Goal: Information Seeking & Learning: Learn about a topic

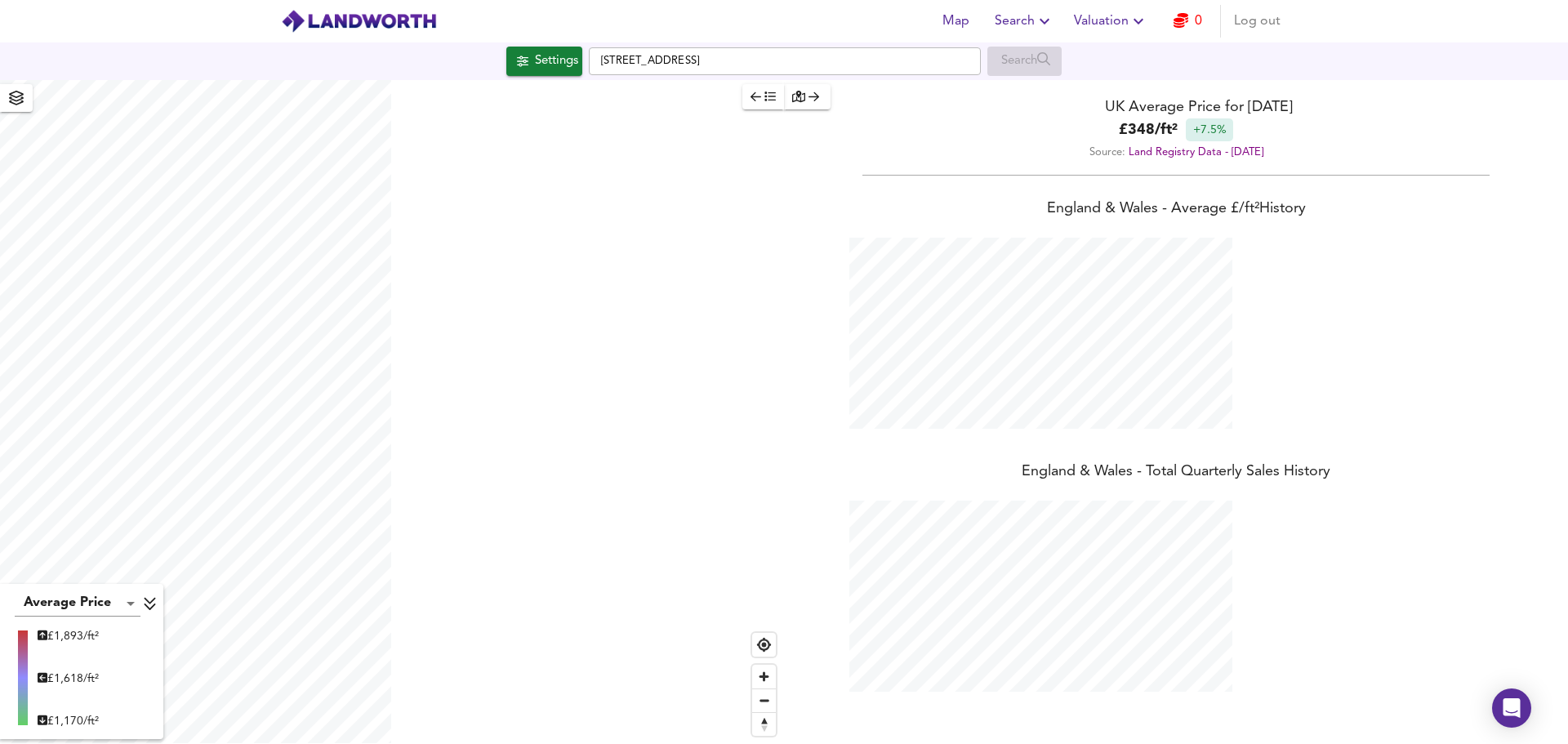
scroll to position [744, 1568]
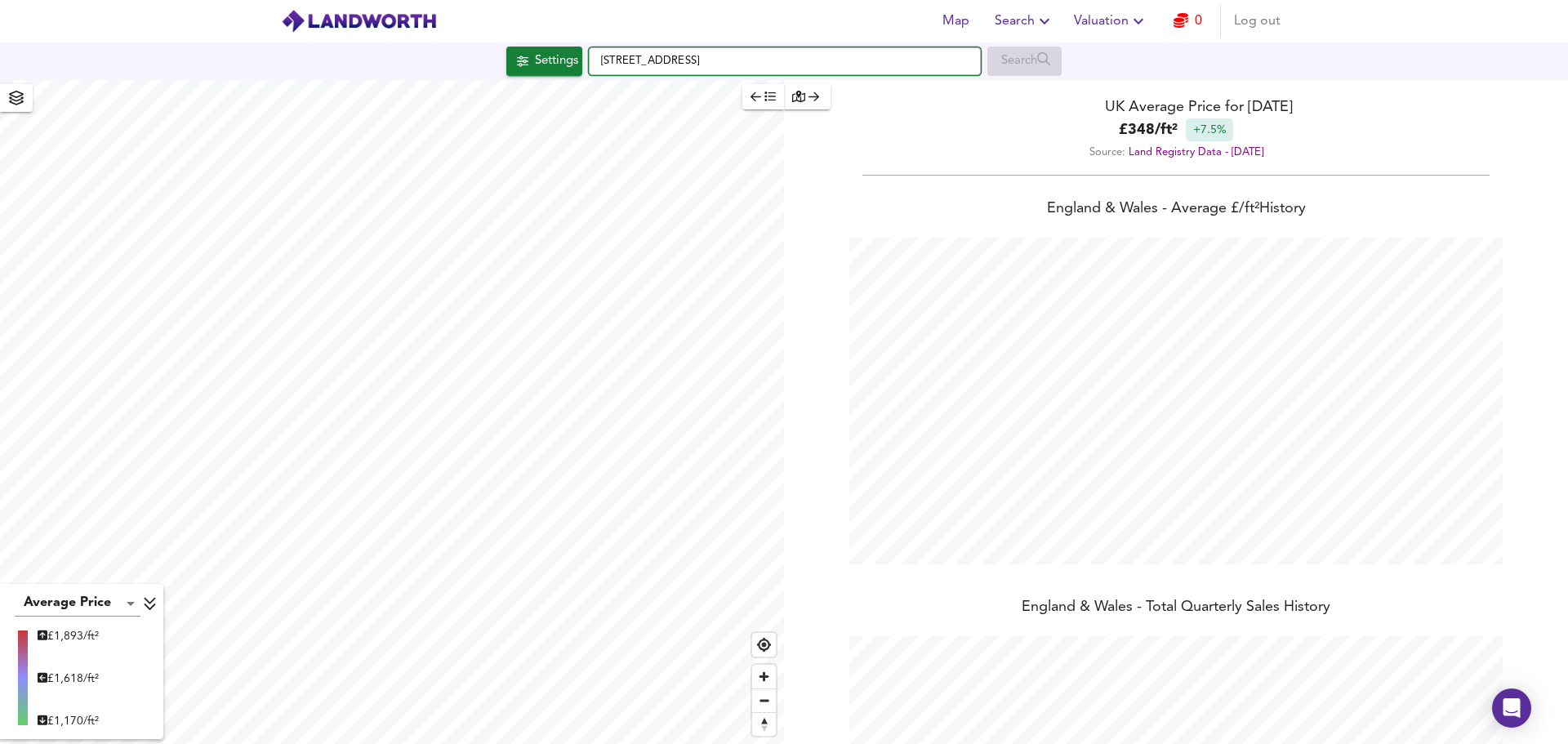
click at [669, 69] on input "[STREET_ADDRESS]" at bounding box center [785, 61] width 392 height 28
paste input "[STREET_ADDRESS]"
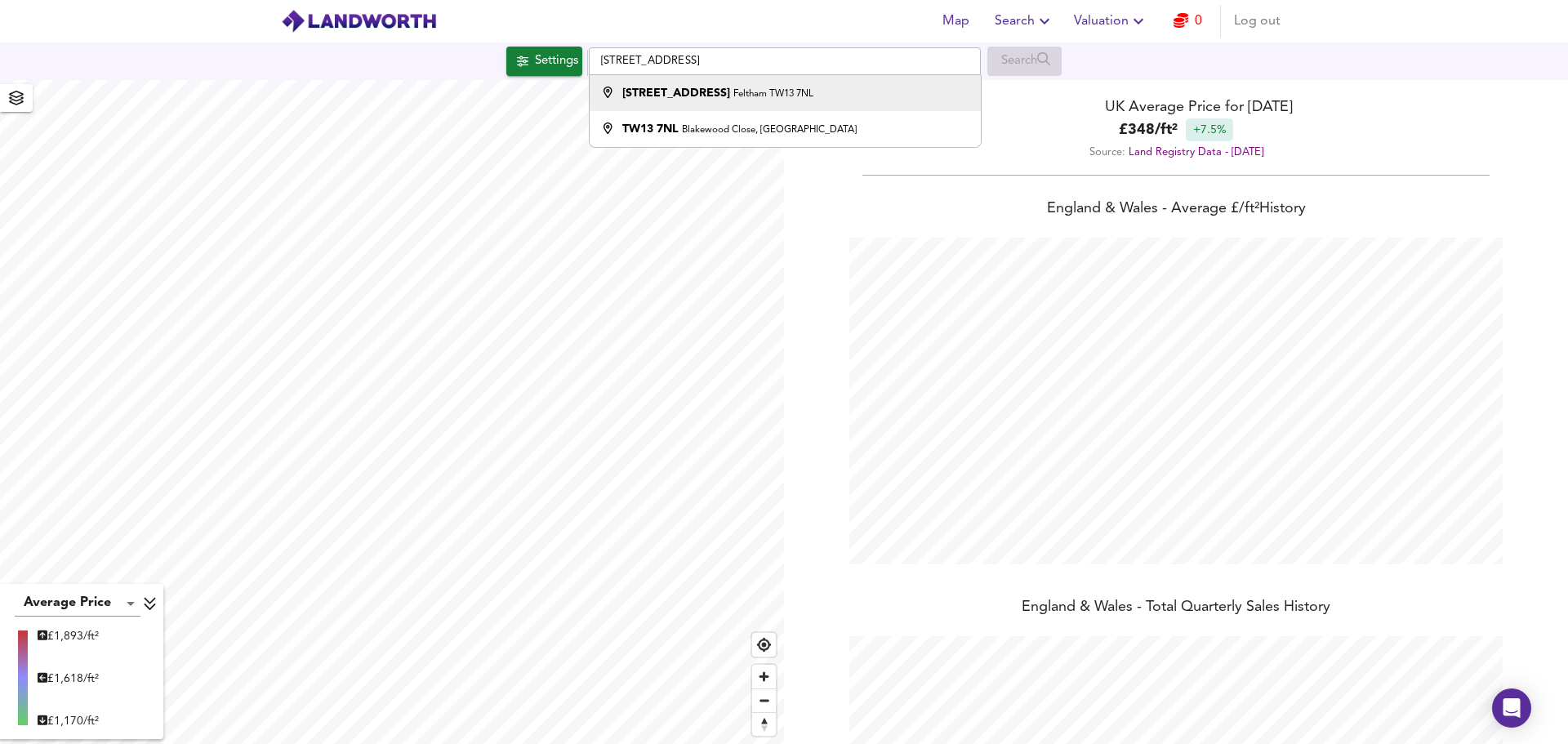
click at [729, 79] on li "[STREET_ADDRESS]" at bounding box center [785, 92] width 391 height 36
type input "[STREET_ADDRESS]"
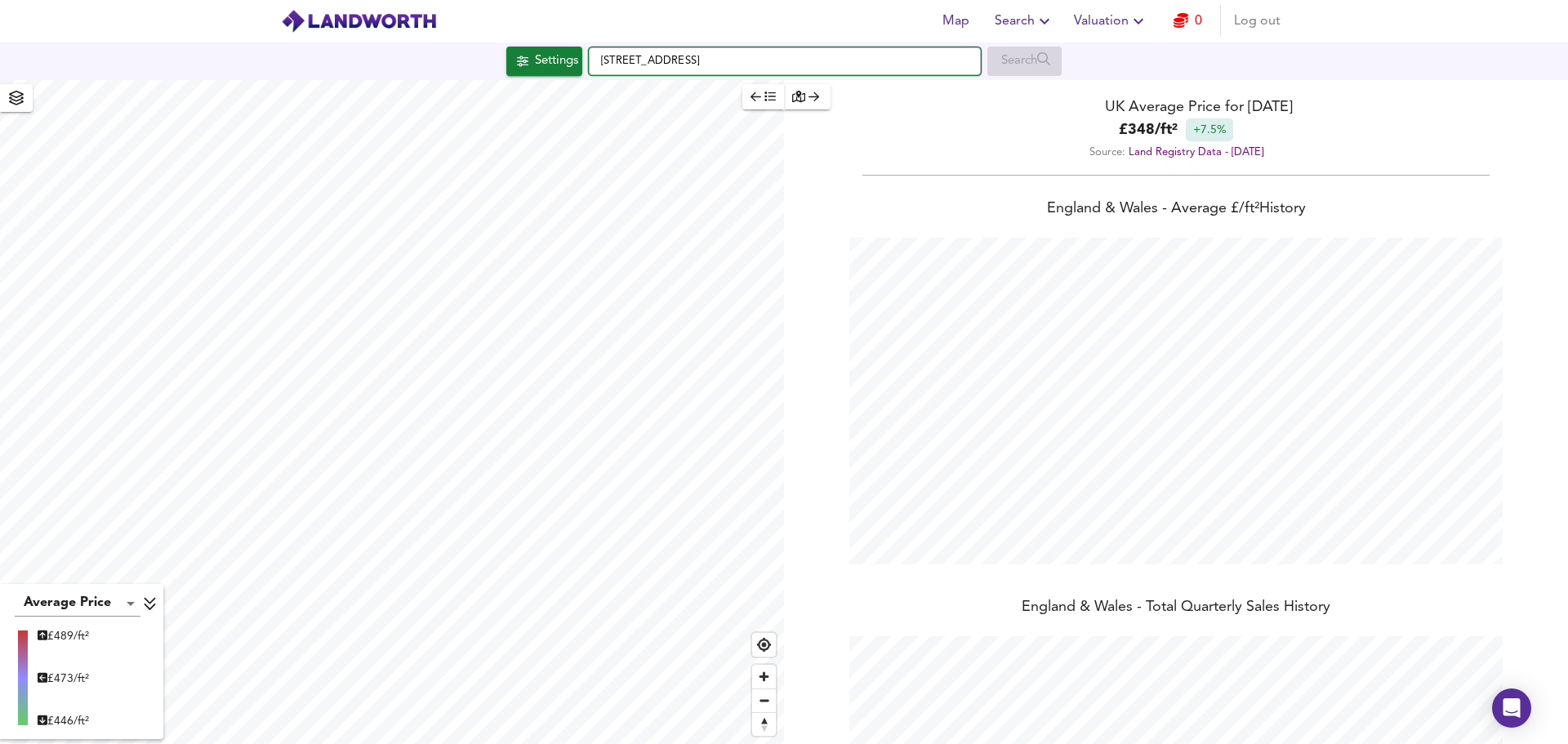
click at [644, 61] on input "[STREET_ADDRESS]" at bounding box center [785, 61] width 392 height 28
paste input "[STREET_ADDRESS][PERSON_NAME]"
click at [623, 90] on strong "[STREET_ADDRESS][PERSON_NAME]" at bounding box center [723, 92] width 203 height 11
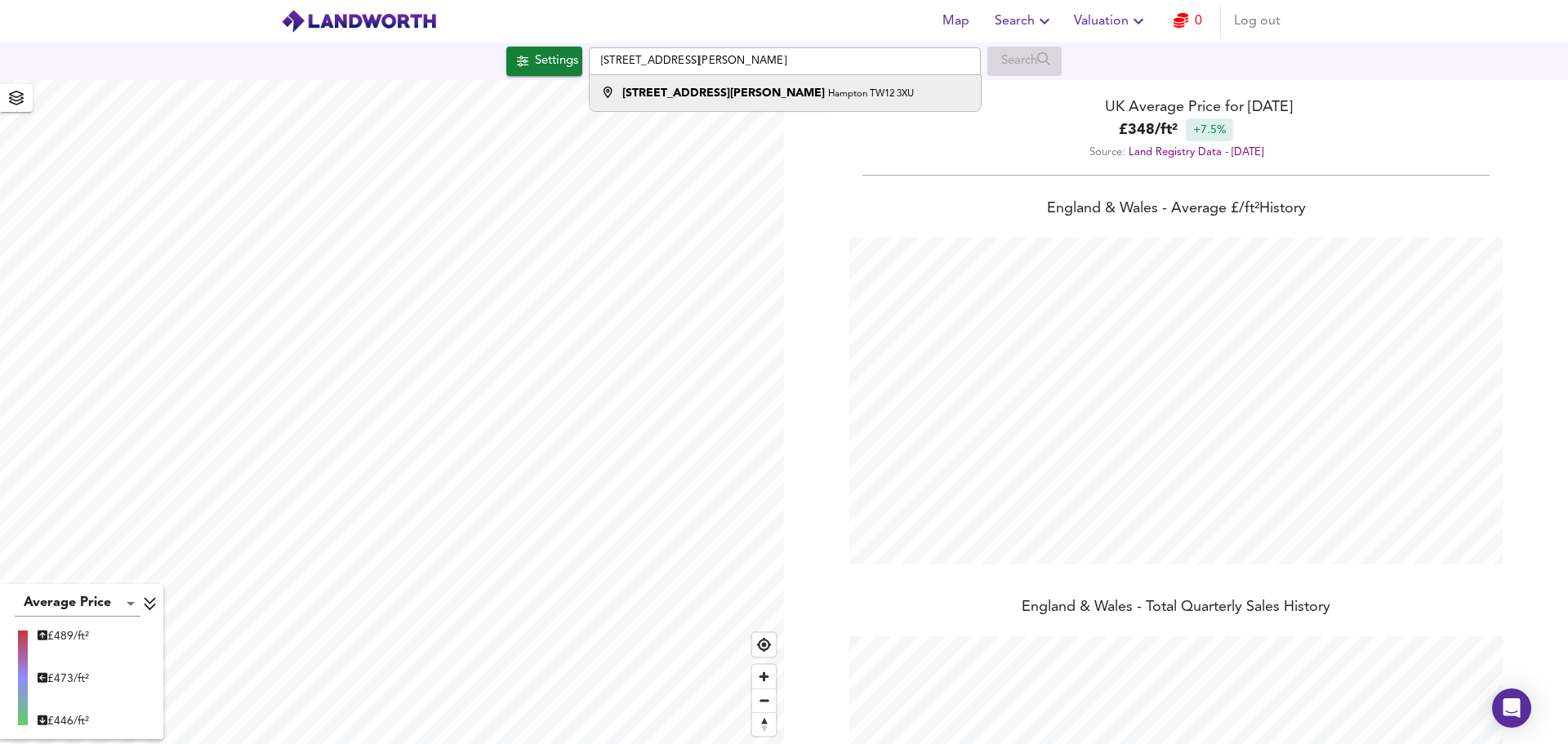
type input "[STREET_ADDRESS][PERSON_NAME]"
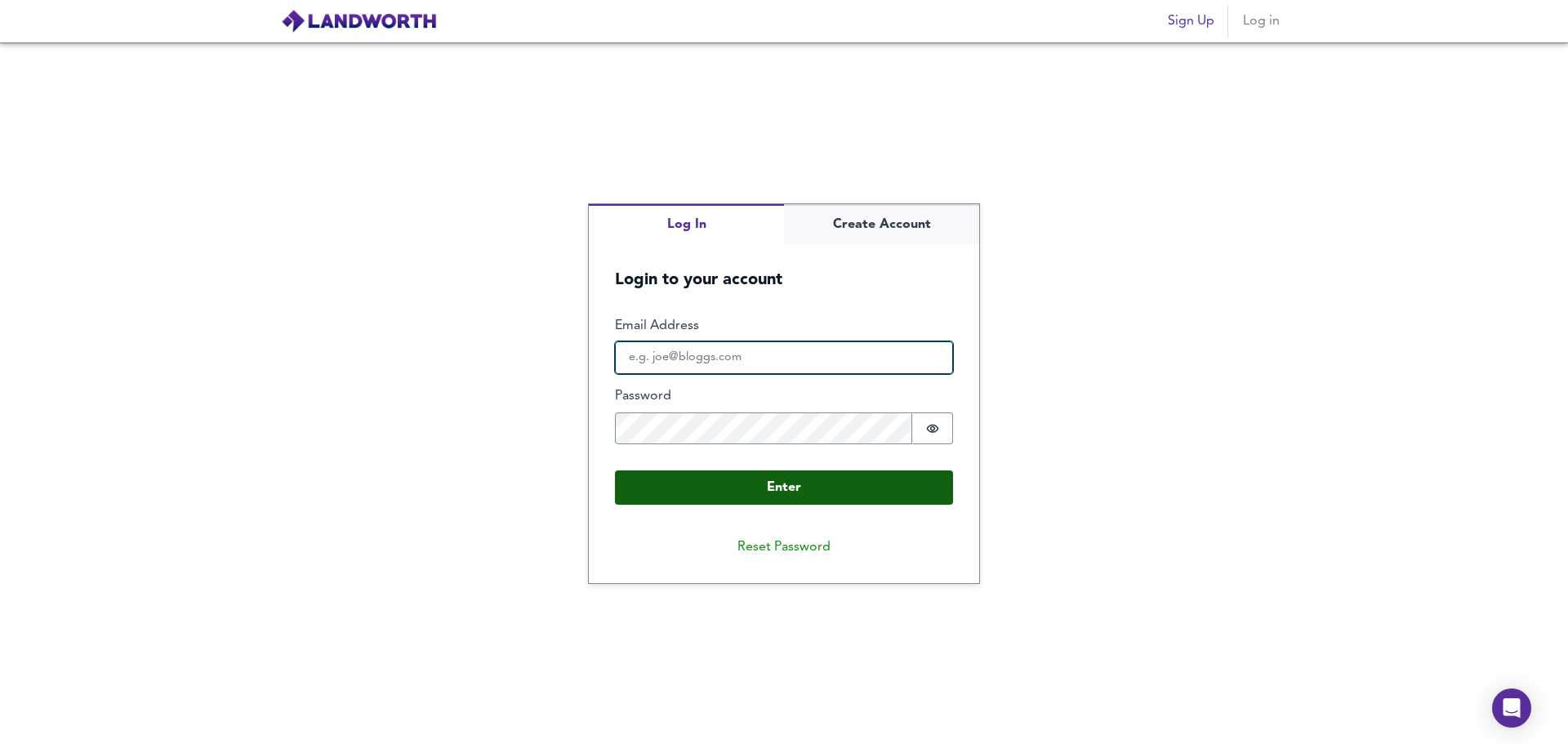
type input "tim_krolak94@hotmail.co.uk"
click at [751, 488] on button "Enter" at bounding box center [784, 487] width 338 height 34
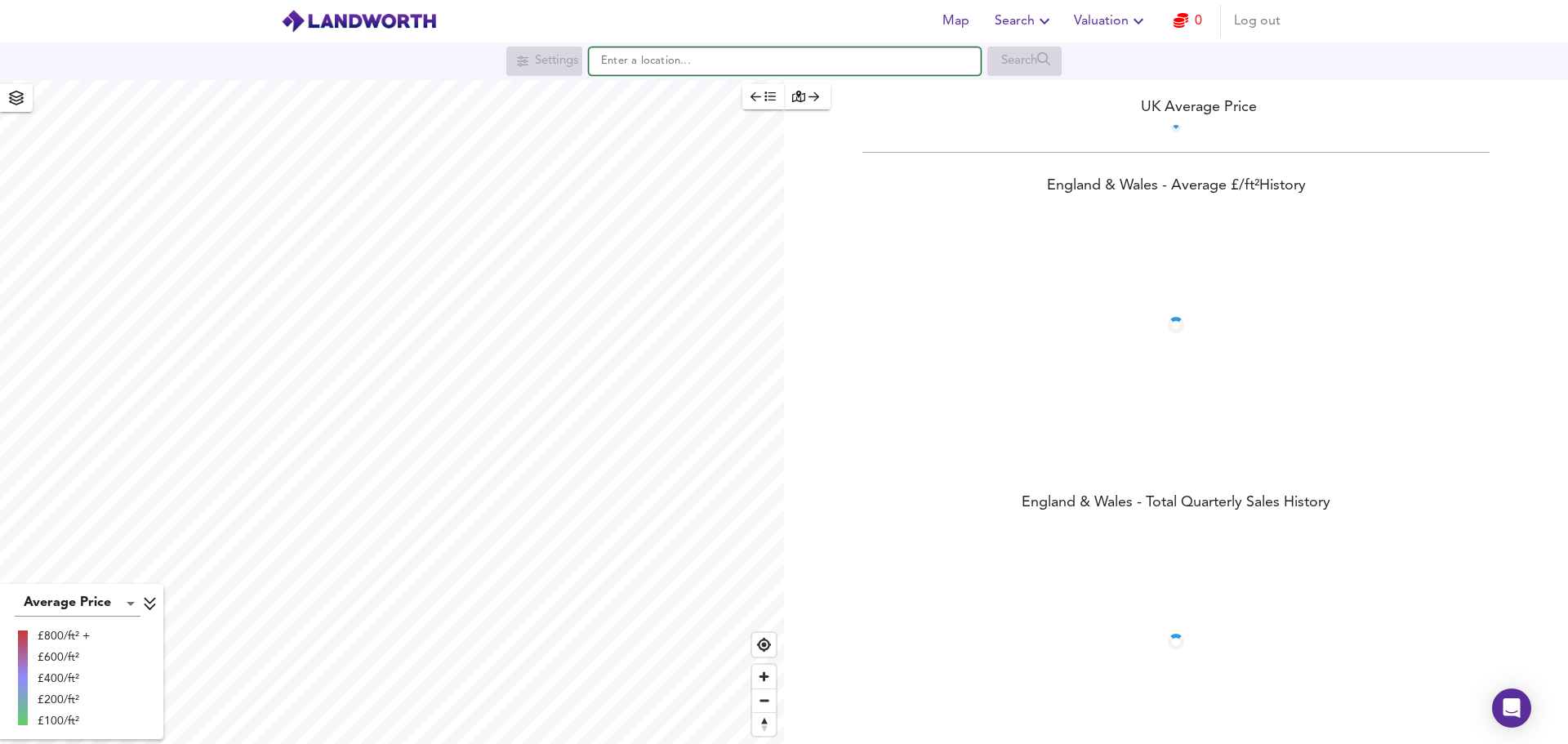
click at [614, 56] on input "text" at bounding box center [785, 61] width 392 height 28
paste input "[STREET_ADDRESS][PERSON_NAME]"
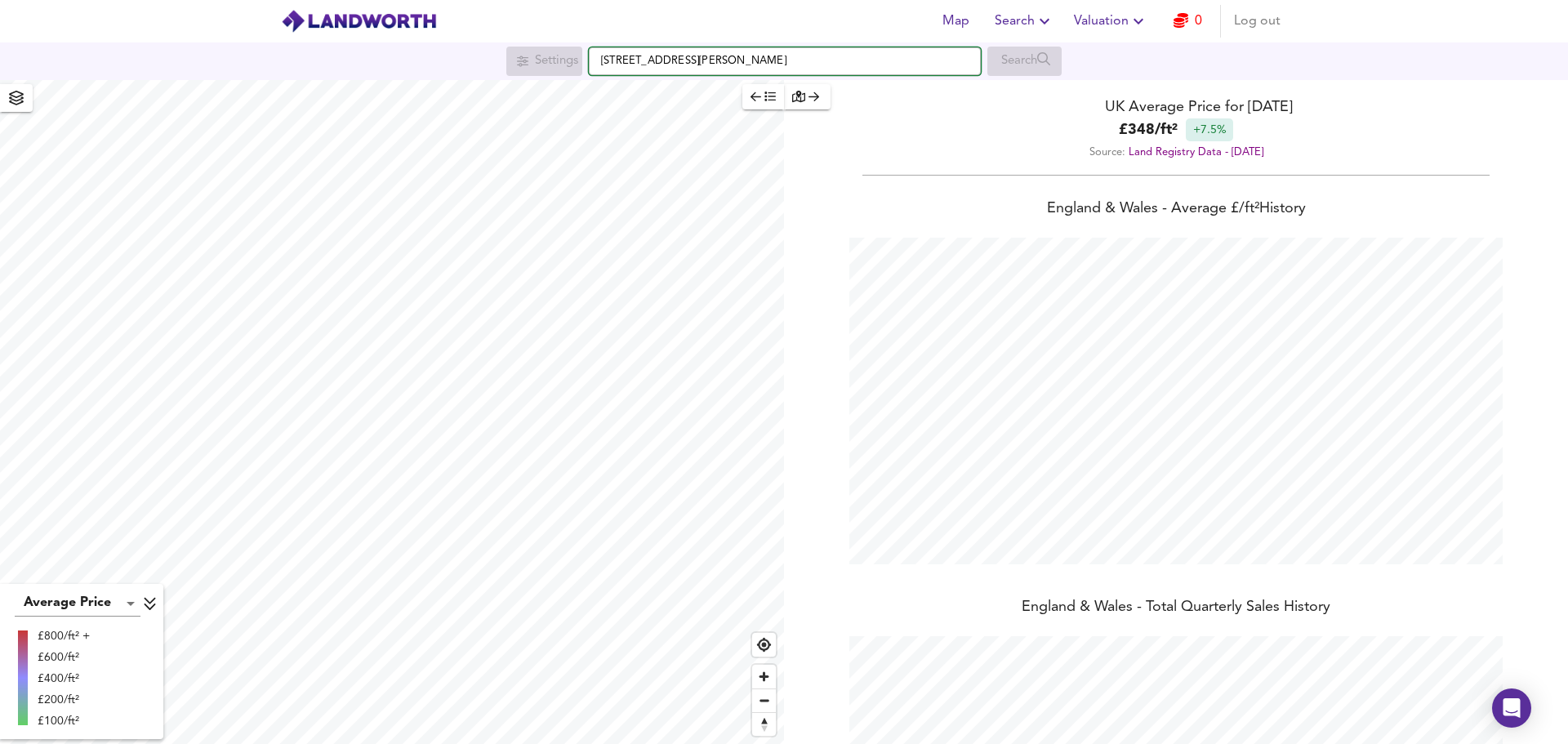
scroll to position [744, 1568]
click at [828, 94] on small "Hampton TW12 3XU" at bounding box center [871, 93] width 86 height 10
type input "[STREET_ADDRESS][PERSON_NAME]"
checkbox input "false"
checkbox input "true"
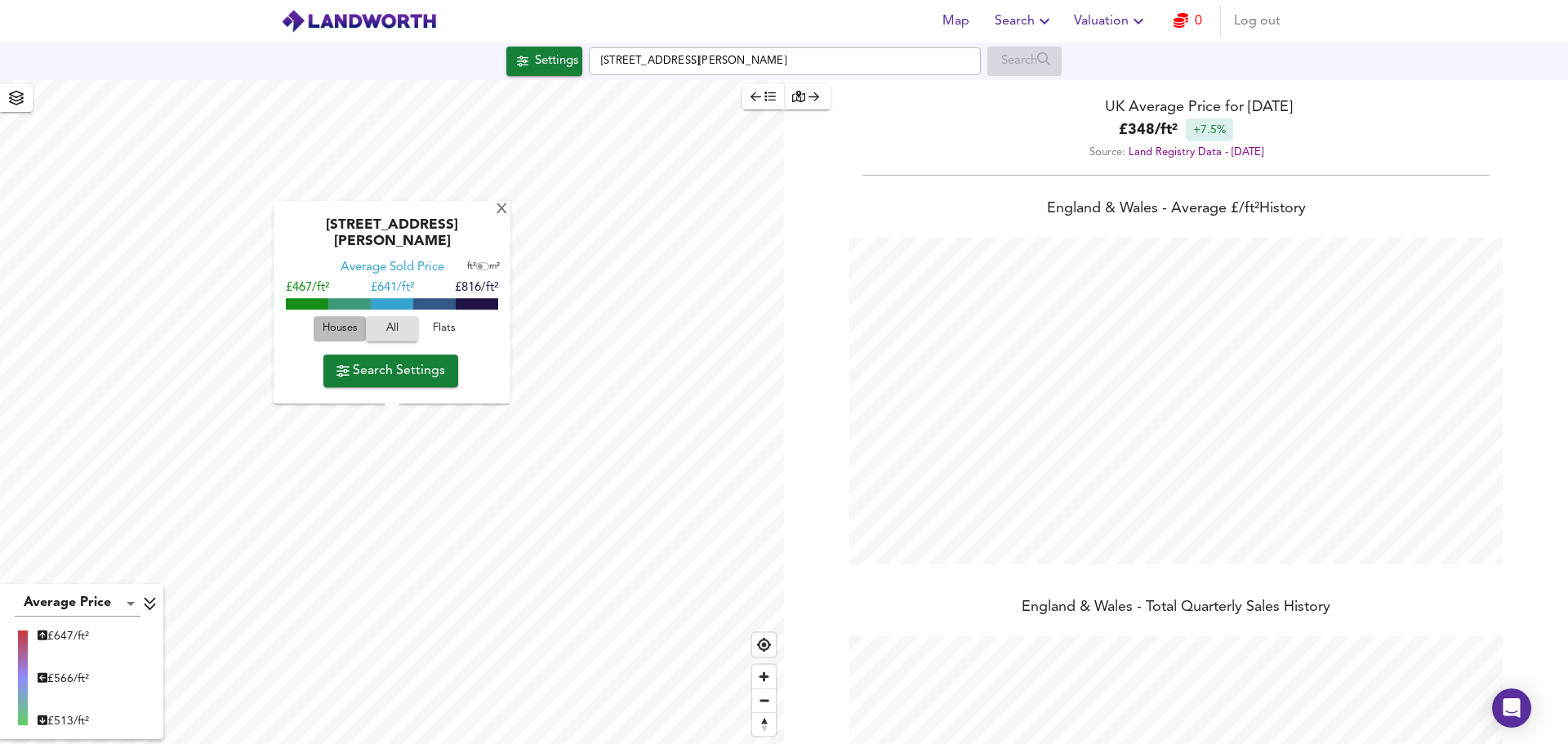
click at [348, 332] on span "Houses" at bounding box center [339, 330] width 44 height 19
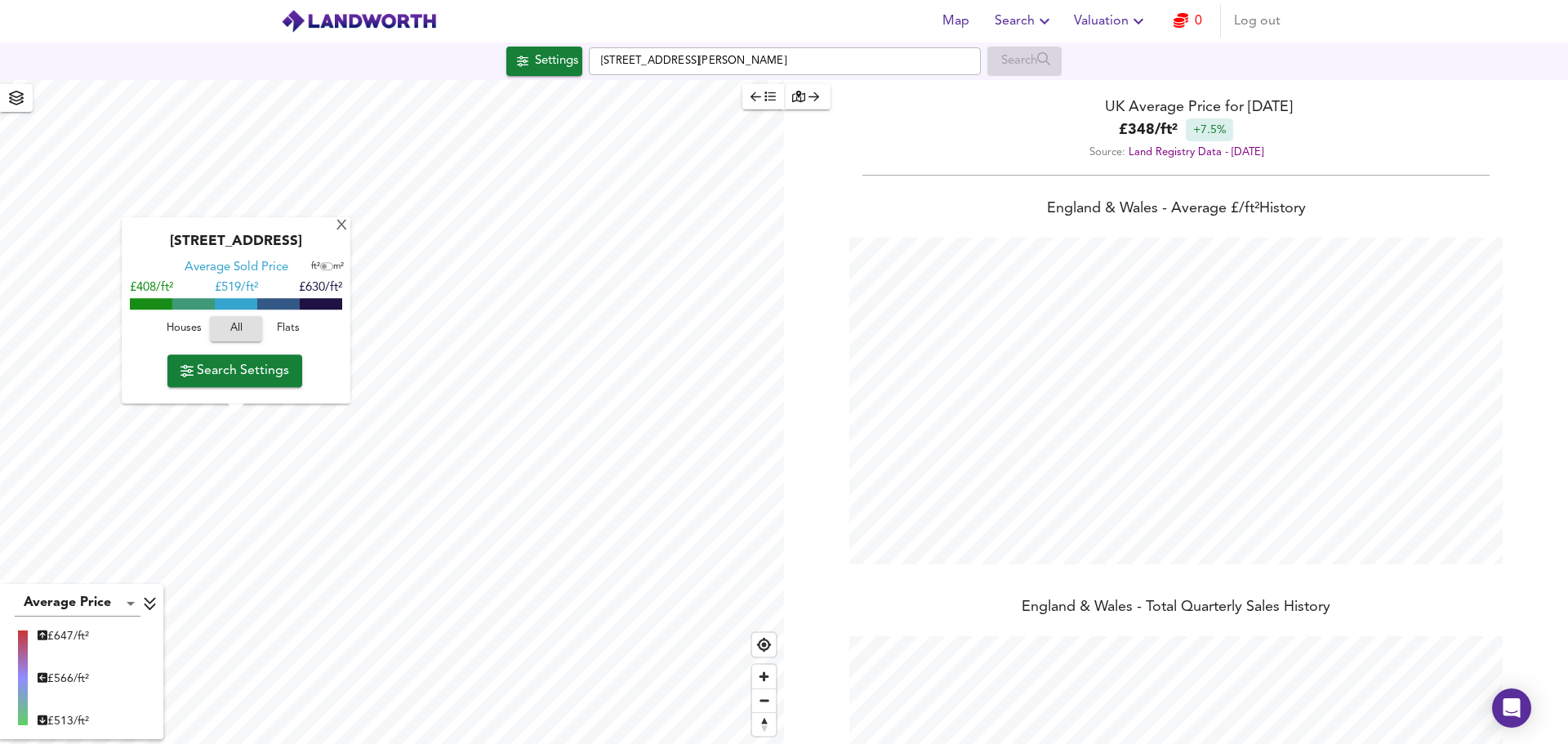
click at [185, 332] on span "Houses" at bounding box center [184, 330] width 44 height 19
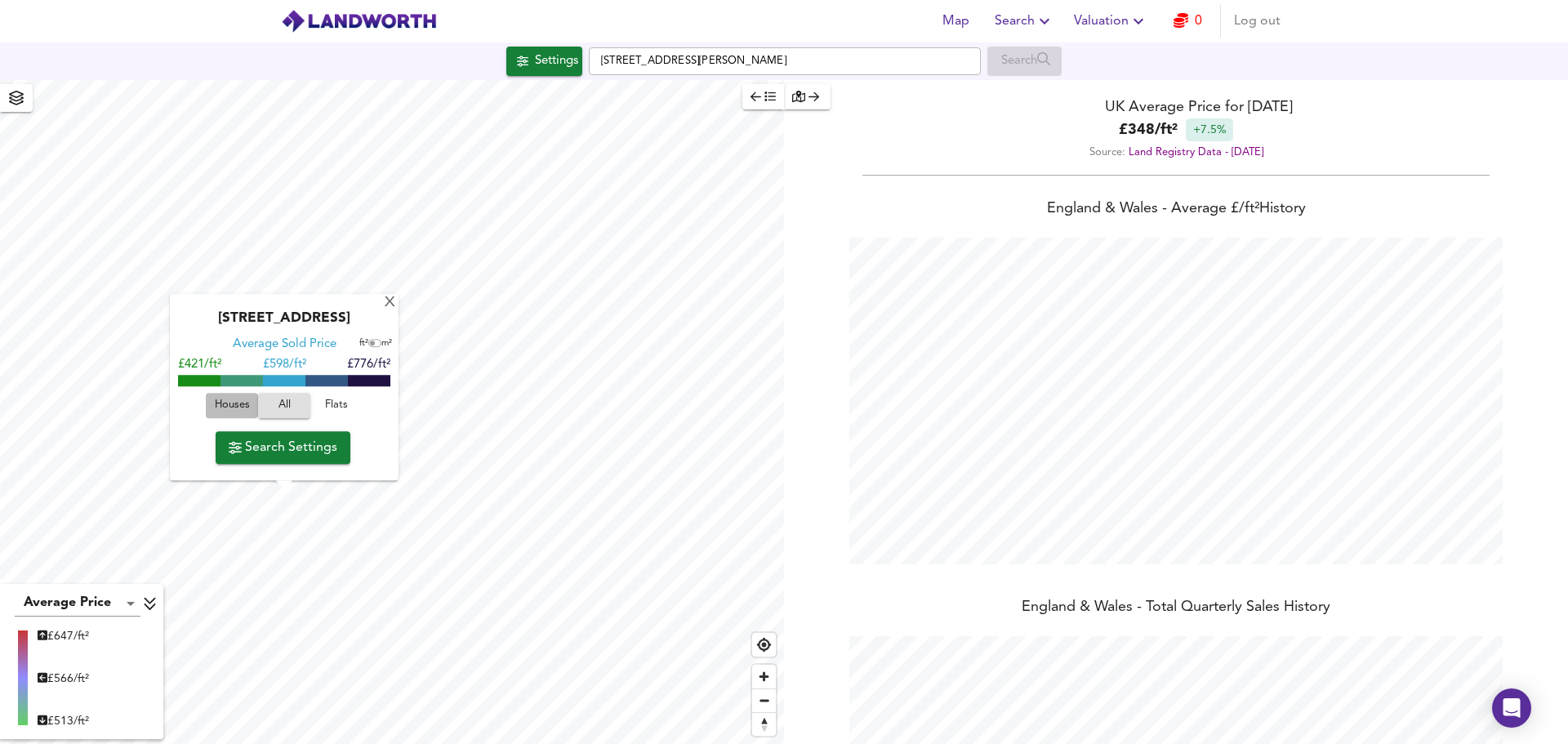
click at [228, 403] on span "Houses" at bounding box center [231, 406] width 44 height 19
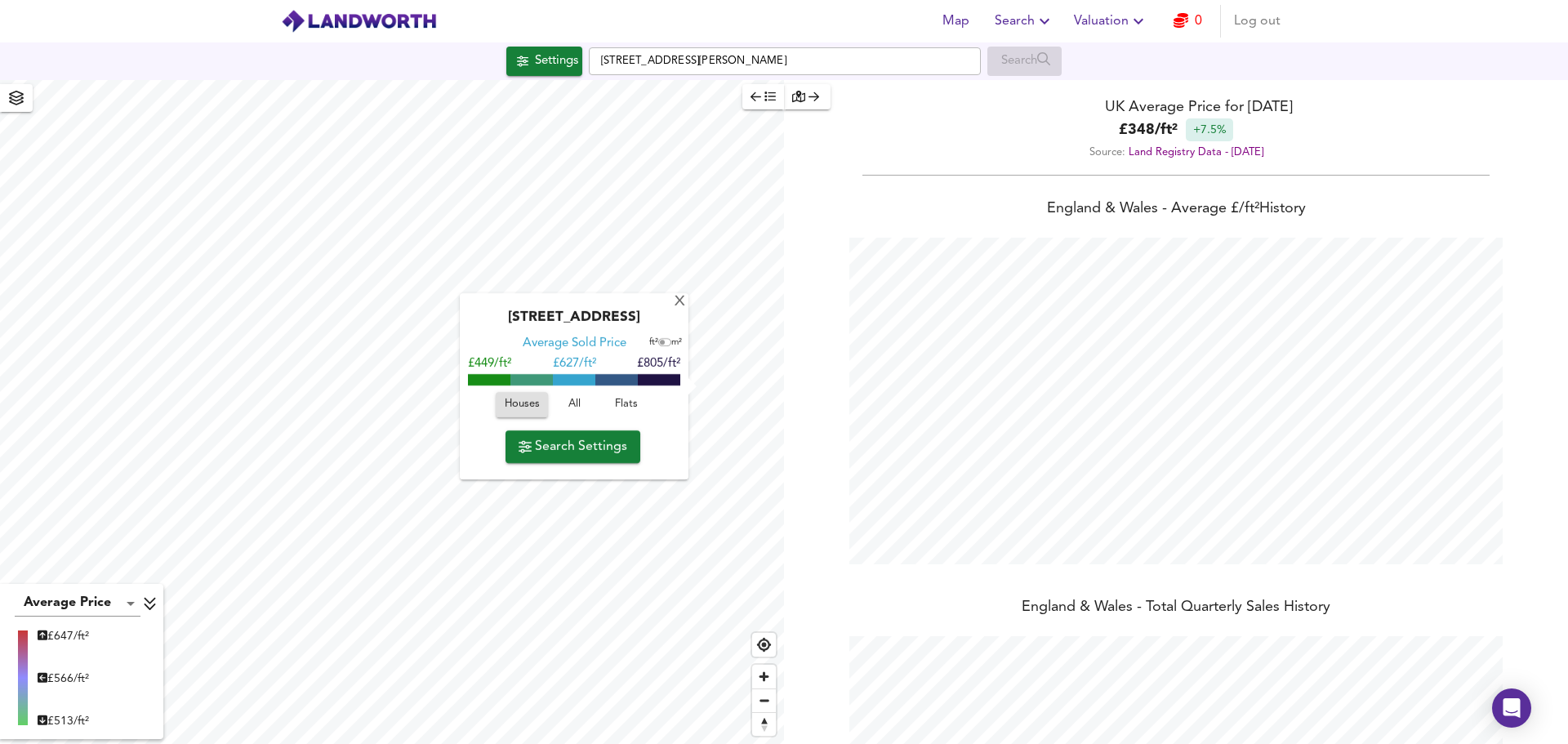
click at [604, 461] on div "X Oakdene Court, TW12 3ET Average Sold Price ft² m² £449/ft² £ 627/ft² £805/ft²…" at bounding box center [392, 412] width 784 height 664
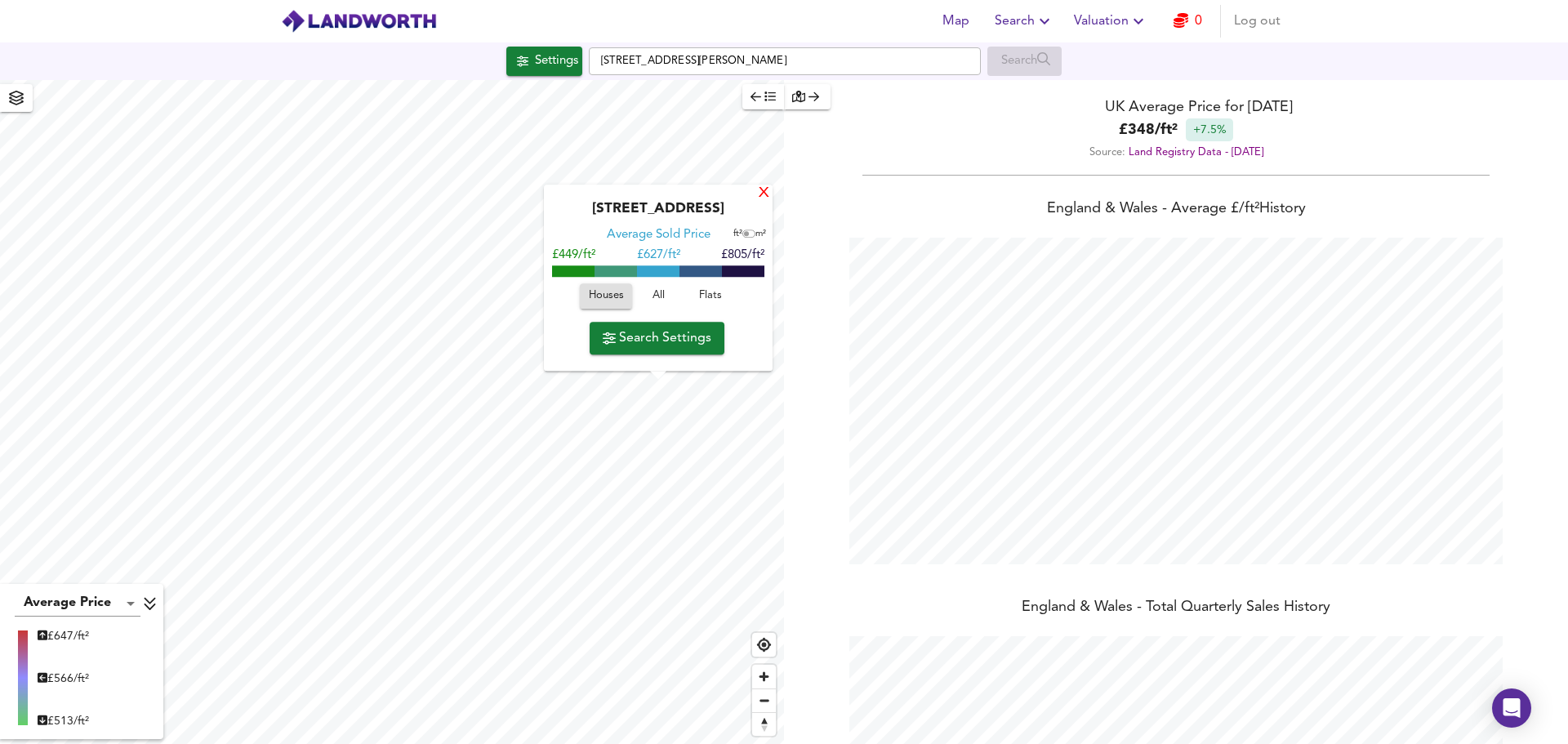
click at [766, 190] on div "X" at bounding box center [764, 194] width 14 height 16
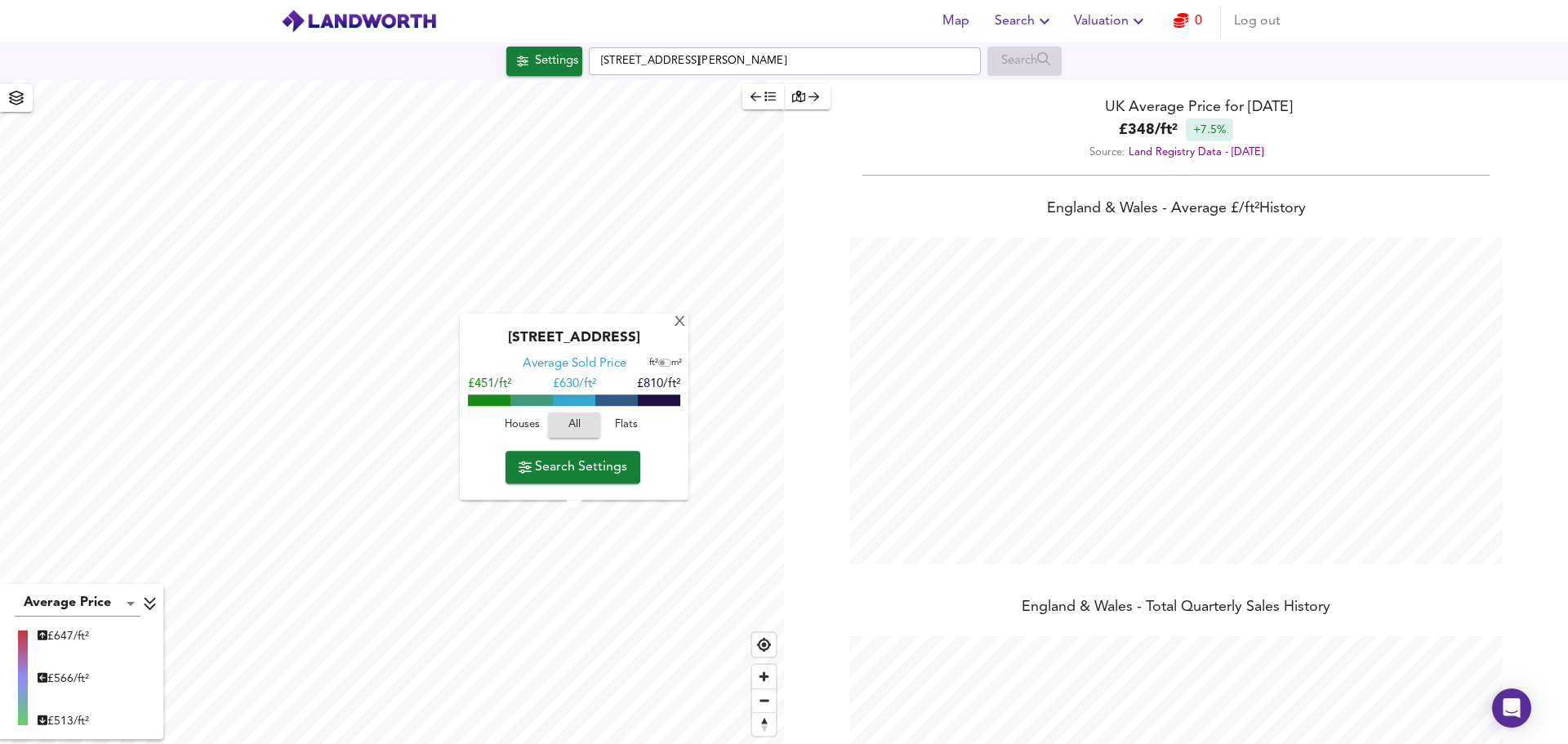
click at [499, 423] on span "Houses" at bounding box center [521, 426] width 44 height 19
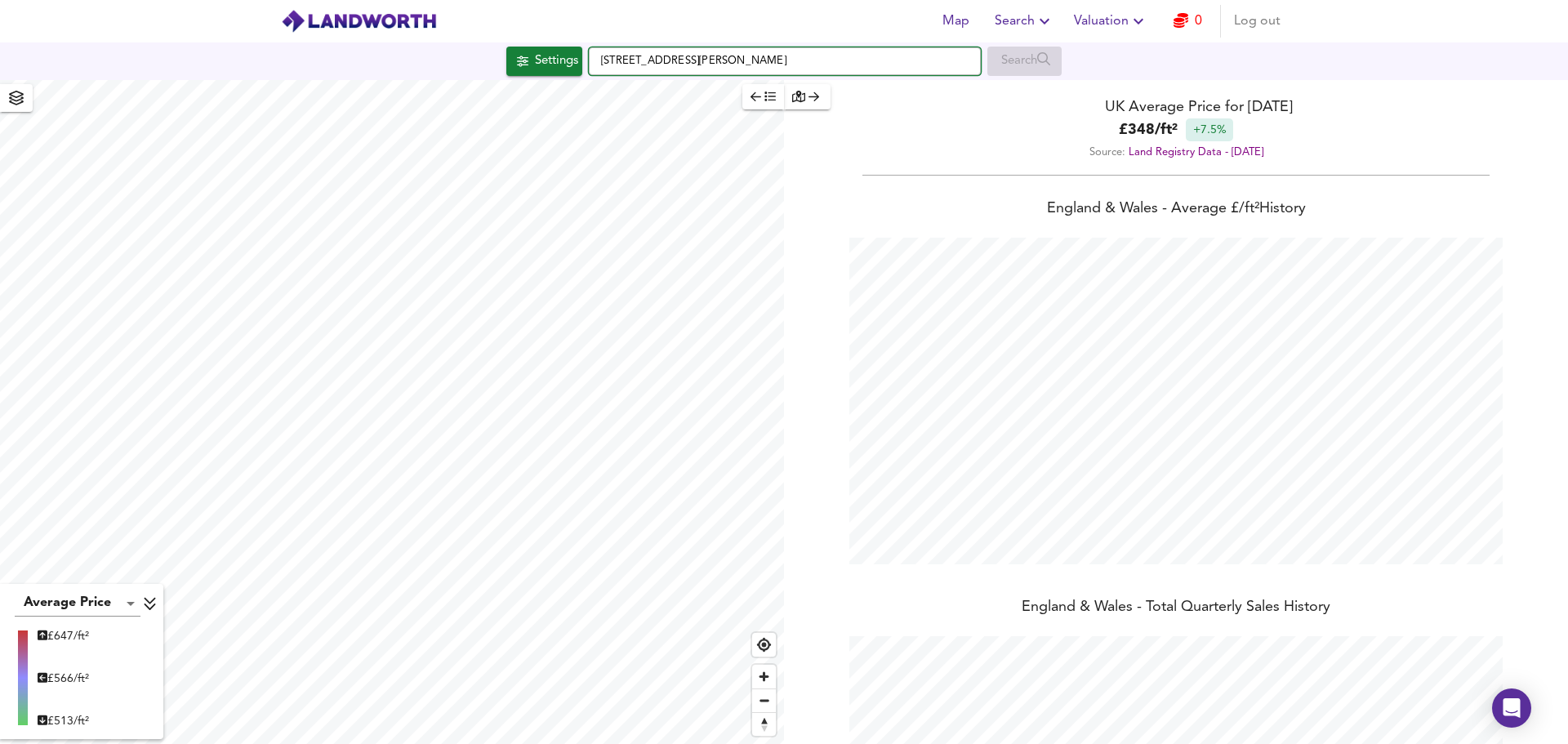
click at [651, 58] on input "[STREET_ADDRESS][PERSON_NAME]" at bounding box center [785, 61] width 392 height 28
paste input "[STREET_ADDRESS]"
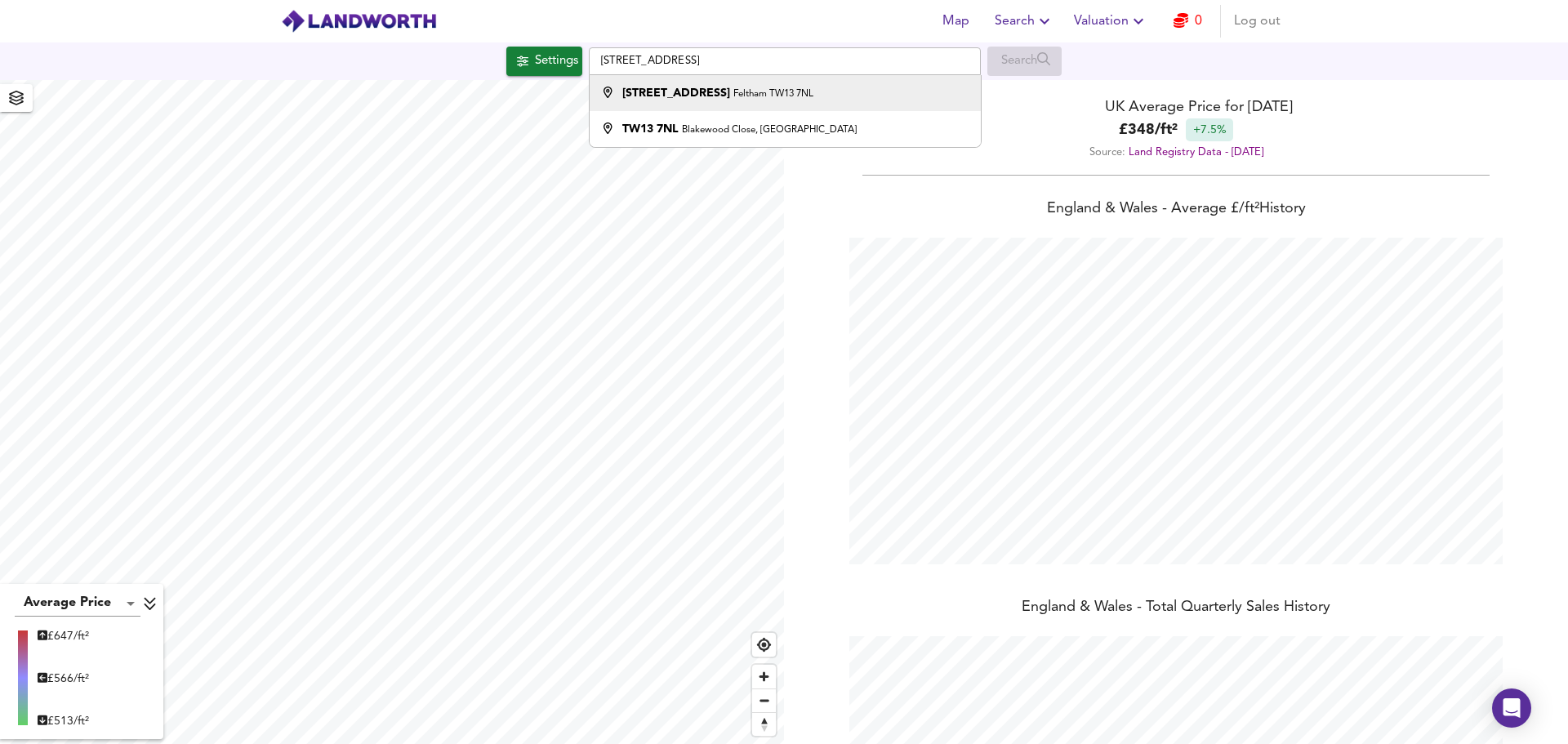
click at [696, 95] on strong "[STREET_ADDRESS]" at bounding box center [676, 92] width 108 height 11
type input "[STREET_ADDRESS]"
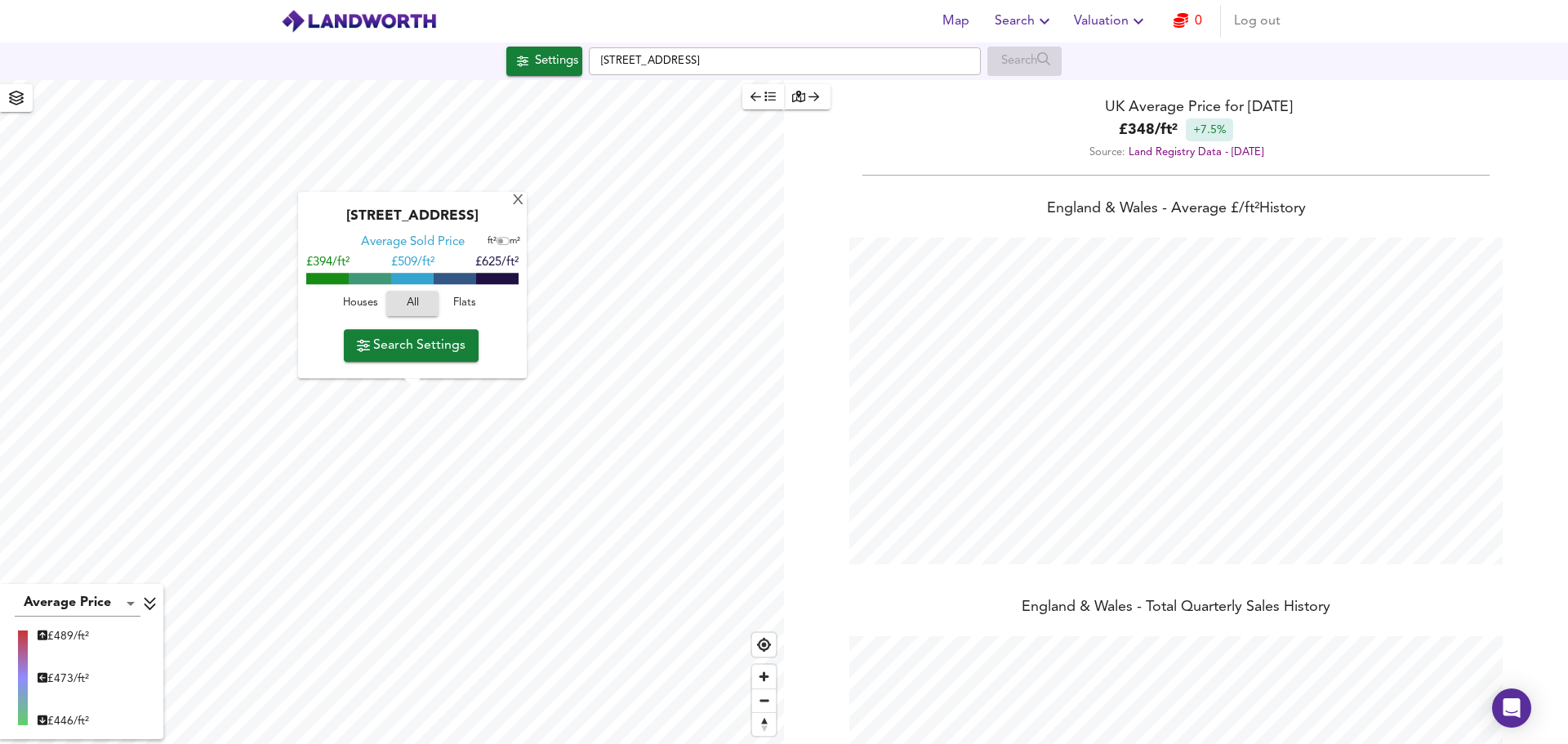
click at [369, 301] on span "Houses" at bounding box center [360, 305] width 44 height 19
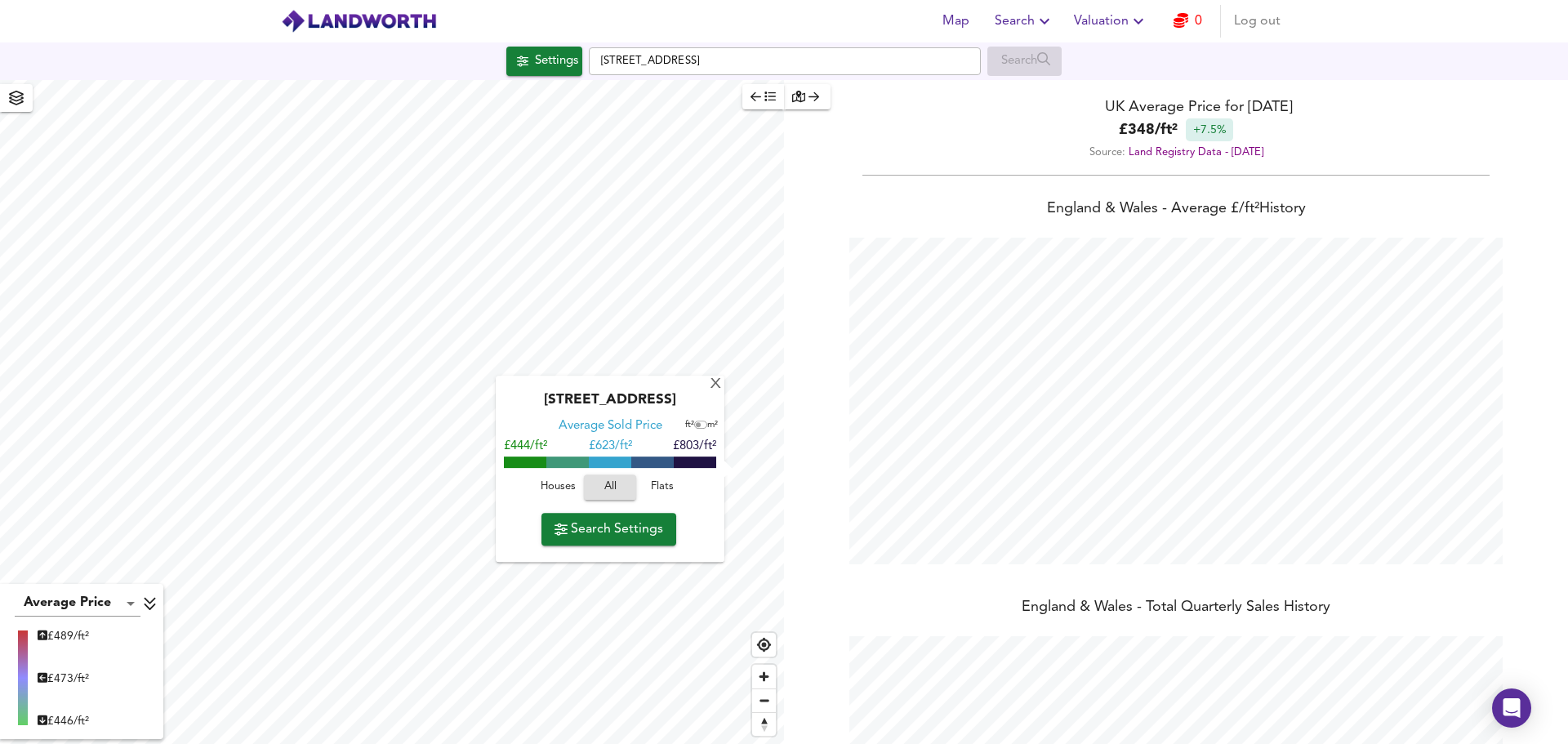
click at [555, 478] on span "Houses" at bounding box center [558, 487] width 44 height 19
